Goal: Consume media (video, audio): Consume media (video, audio)

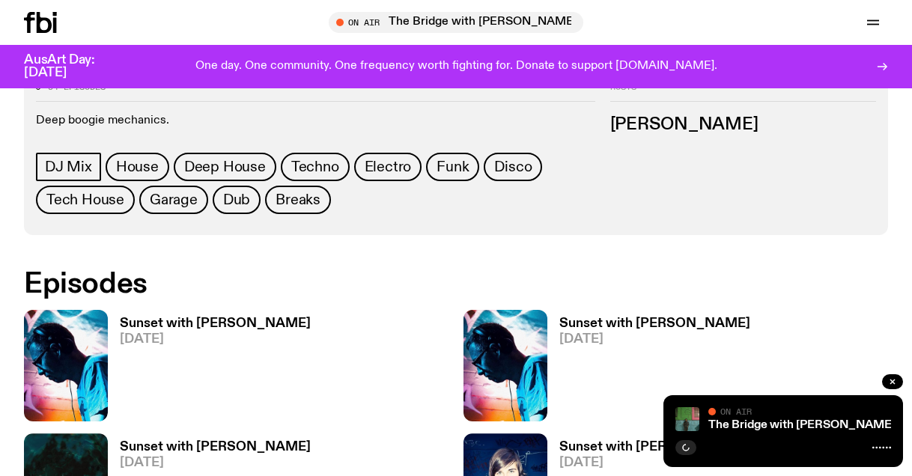
scroll to position [711, 0]
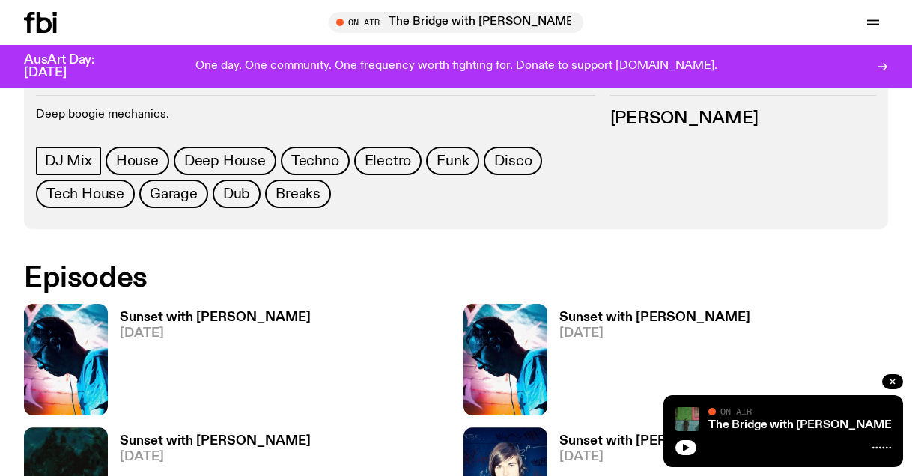
click at [147, 327] on span "[DATE]" at bounding box center [215, 333] width 191 height 13
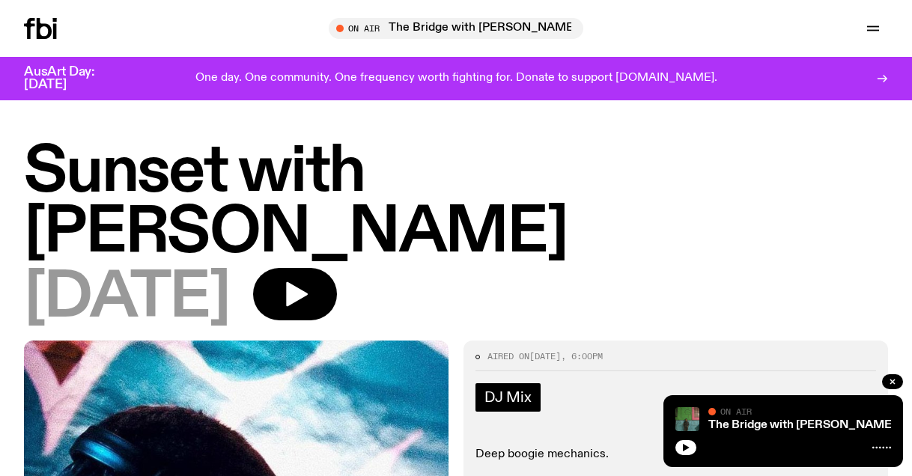
click at [513, 389] on span "DJ Mix" at bounding box center [507, 397] width 47 height 16
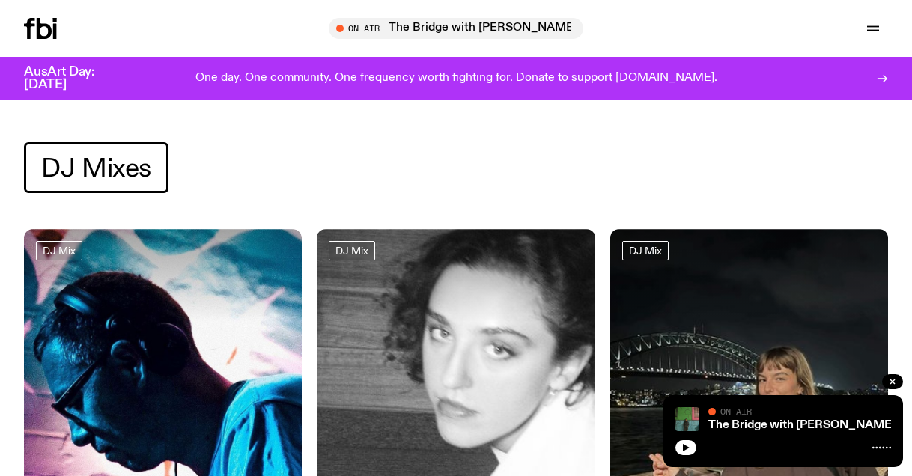
click at [128, 335] on img at bounding box center [163, 414] width 278 height 370
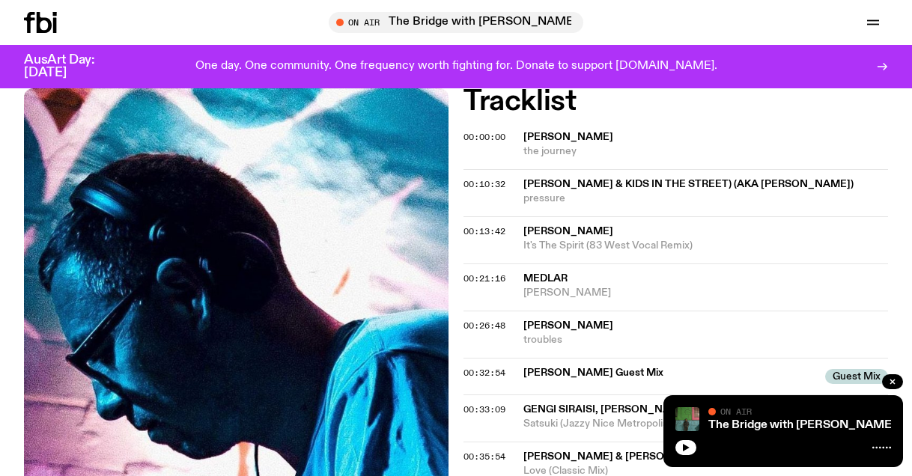
scroll to position [466, 0]
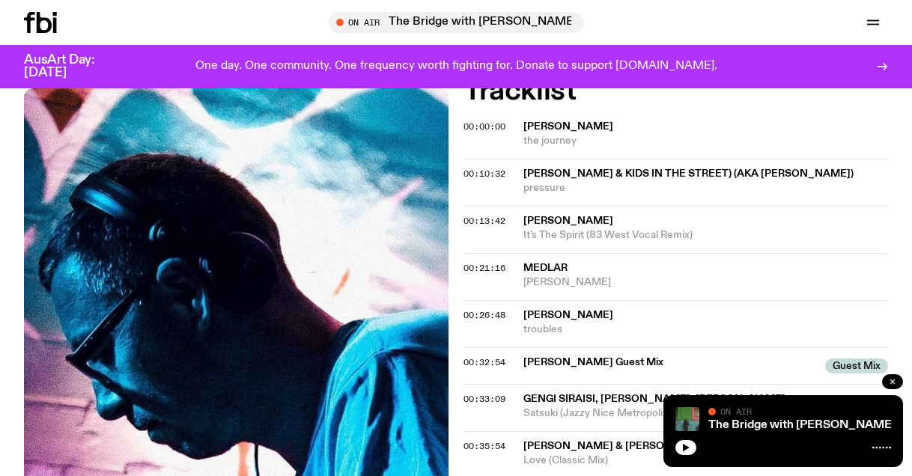
click at [888, 382] on icon "button" at bounding box center [892, 381] width 9 height 9
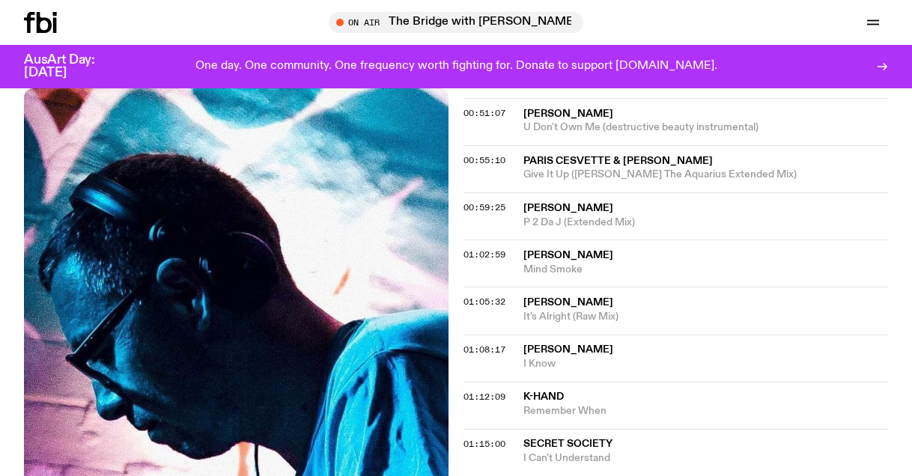
scroll to position [487, 0]
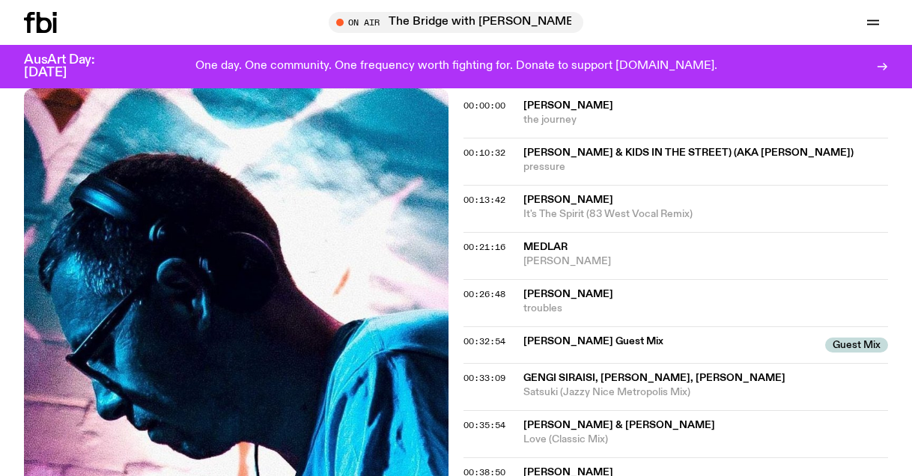
click at [311, 64] on p "One day. One community. One frequency worth fighting for. Donate to support [DO…" at bounding box center [456, 66] width 522 height 13
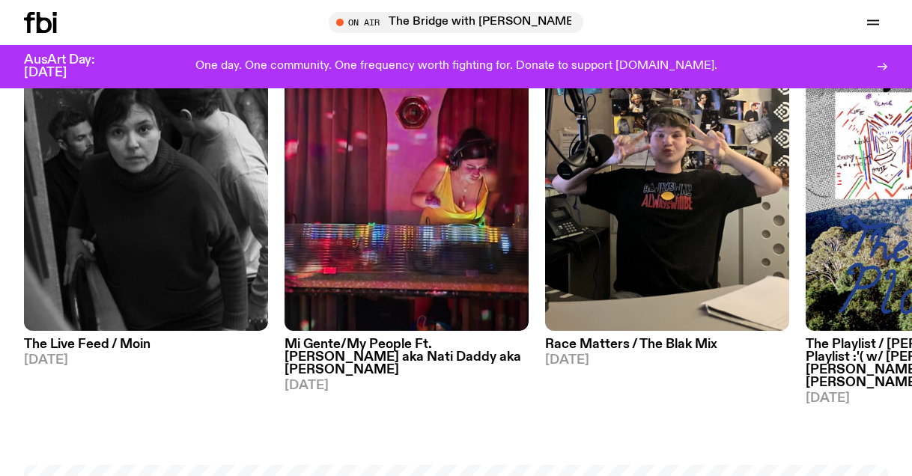
scroll to position [562, 0]
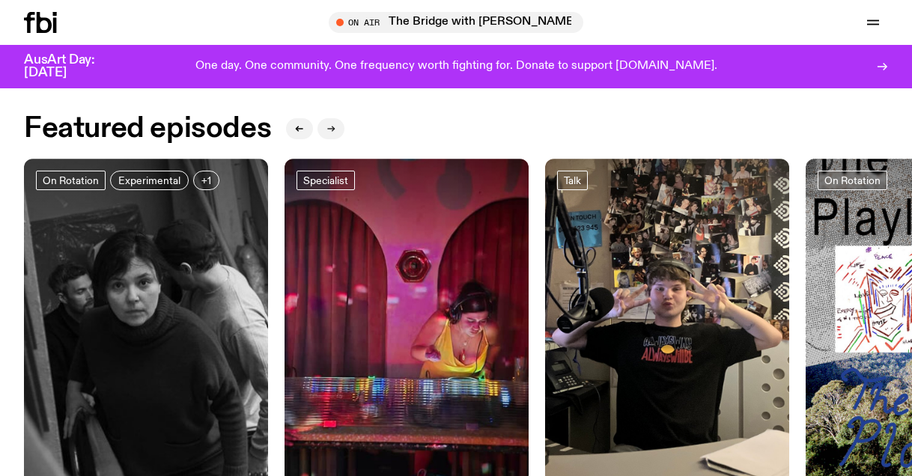
click at [329, 131] on icon "button" at bounding box center [330, 128] width 9 height 9
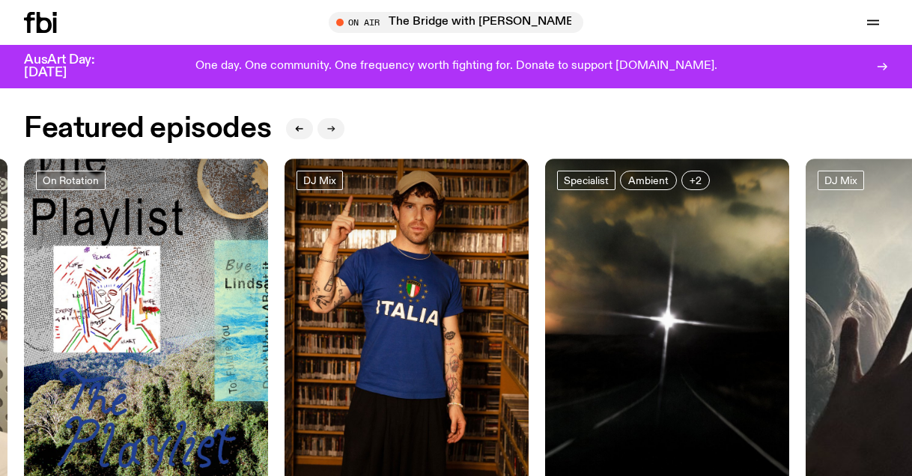
click at [329, 131] on icon "button" at bounding box center [330, 128] width 9 height 9
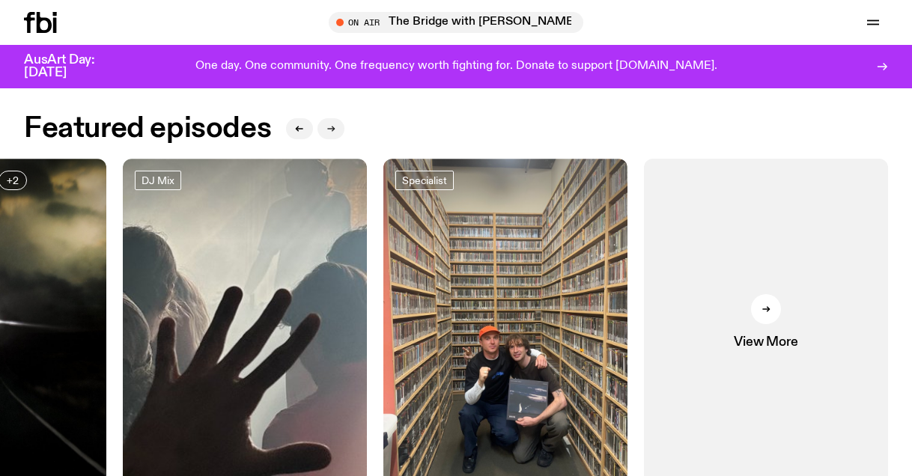
click at [329, 131] on icon "button" at bounding box center [330, 128] width 9 height 9
click at [766, 305] on icon at bounding box center [765, 309] width 9 height 9
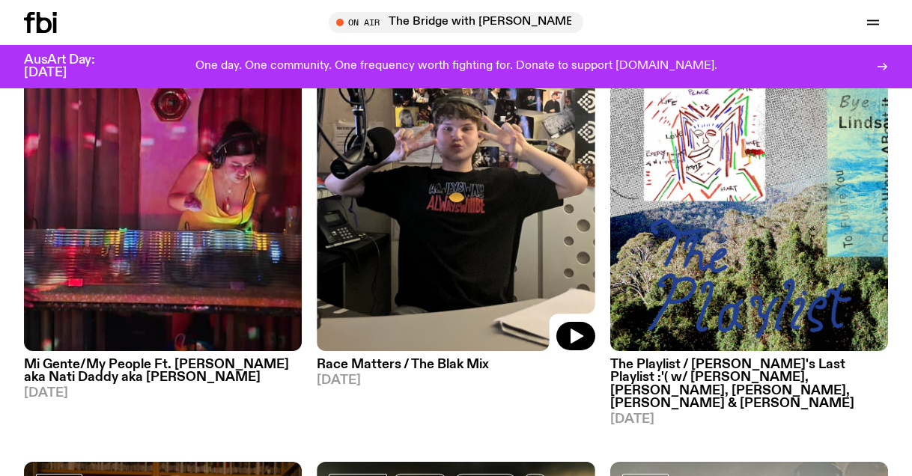
scroll to position [251, 0]
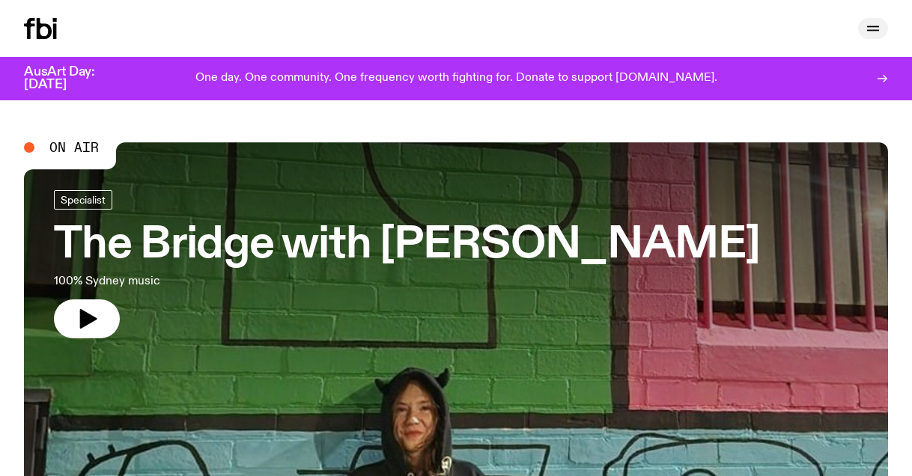
click at [880, 27] on icon "button" at bounding box center [873, 28] width 18 height 18
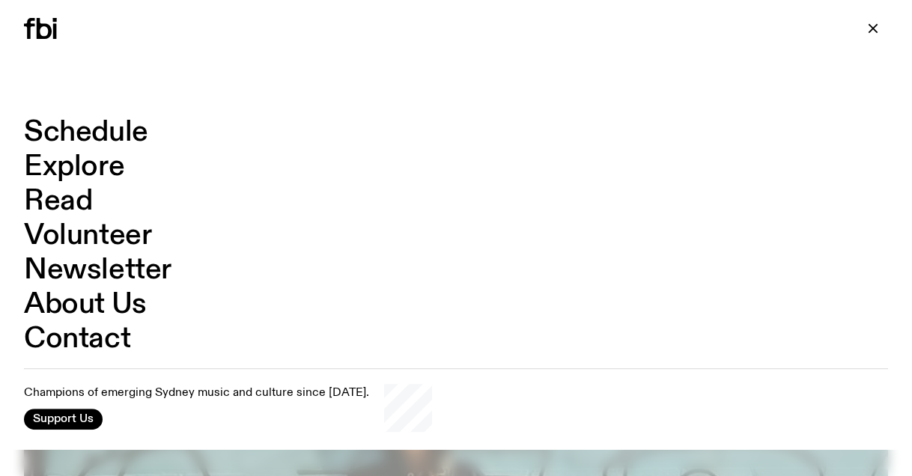
click at [40, 31] on icon at bounding box center [40, 28] width 33 height 21
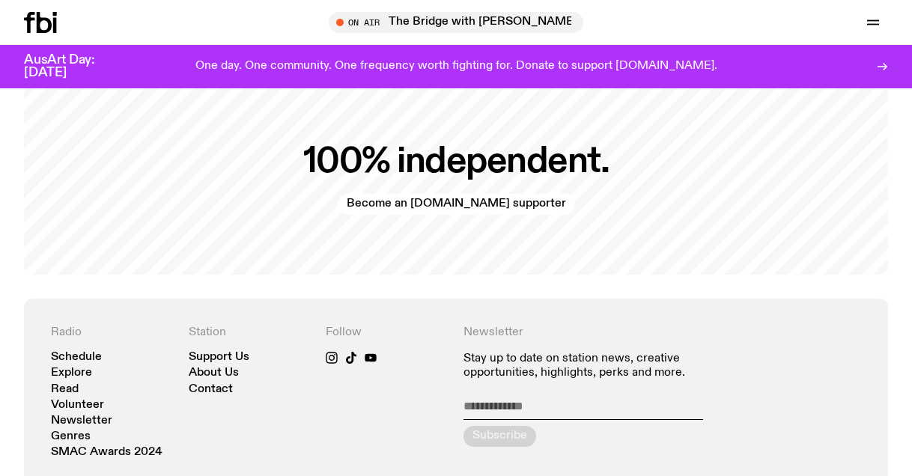
scroll to position [2831, 0]
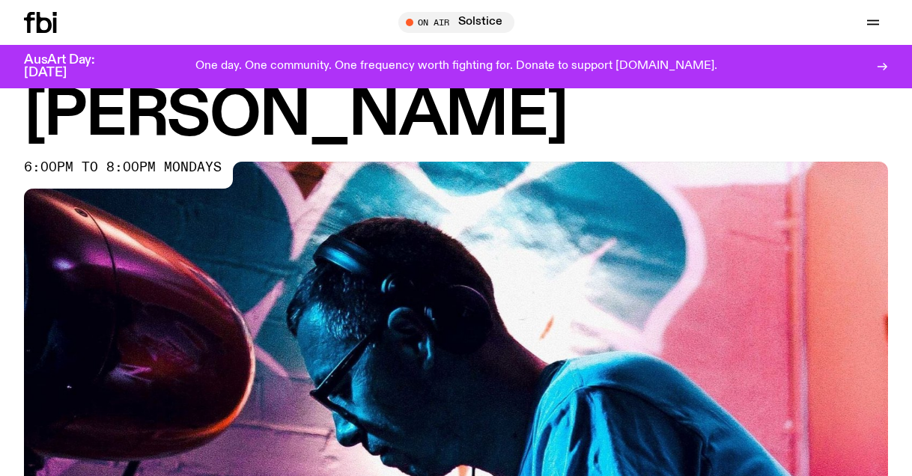
scroll to position [109, 0]
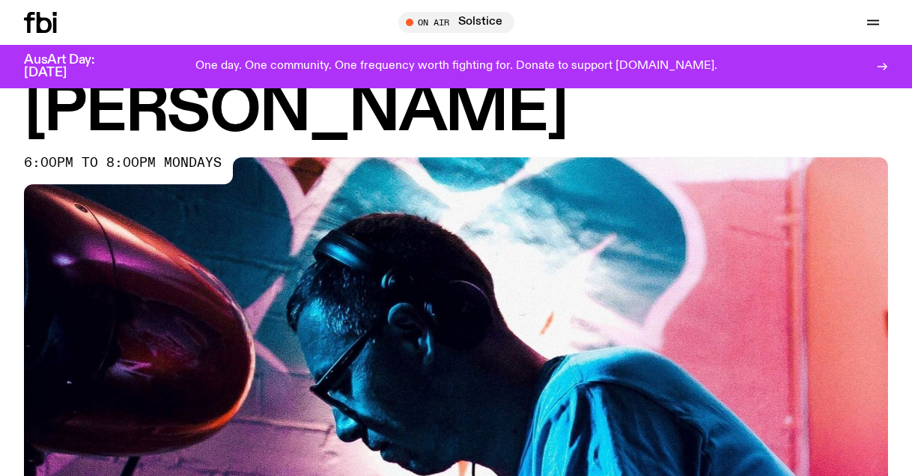
click at [352, 297] on img at bounding box center [456, 400] width 864 height 486
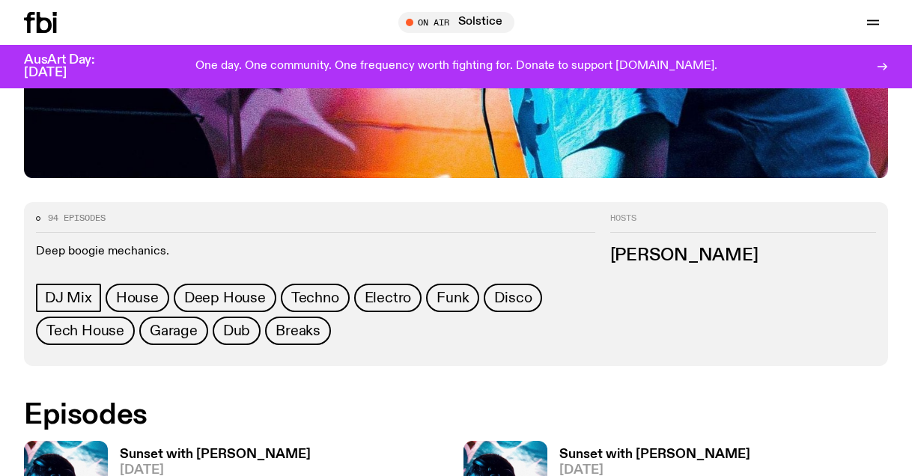
scroll to position [627, 0]
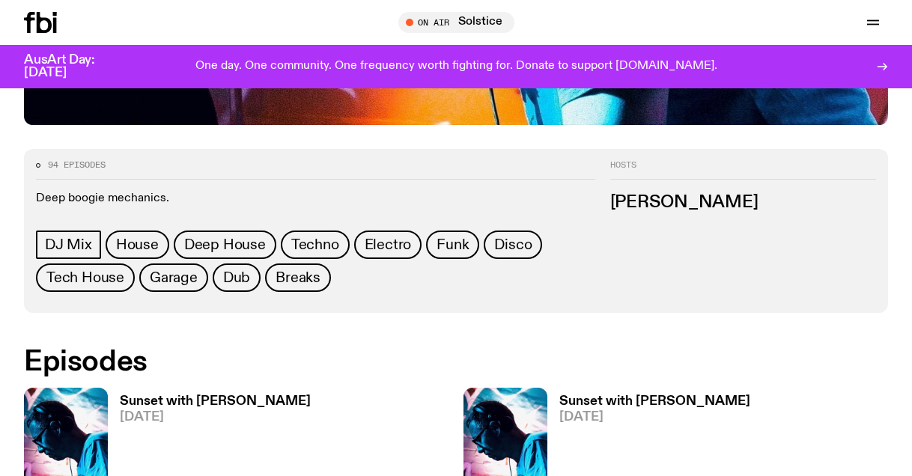
click at [164, 395] on h3 "Sunset with [PERSON_NAME]" at bounding box center [215, 401] width 191 height 13
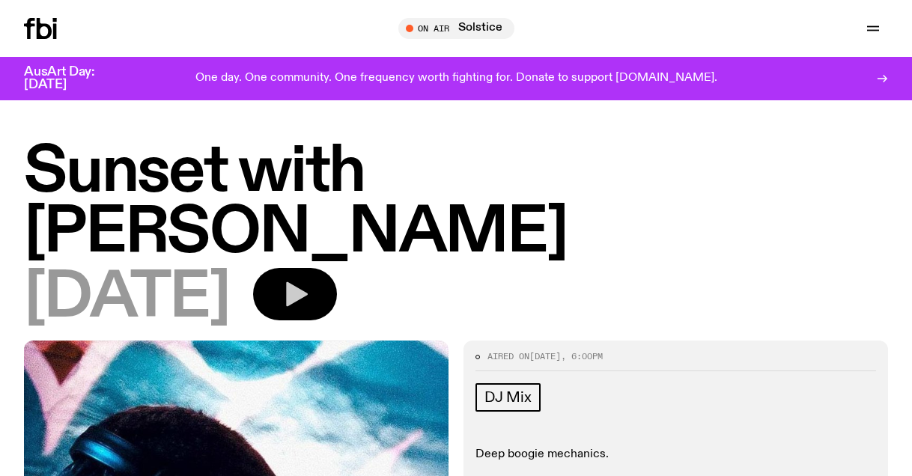
click at [308, 282] on icon "button" at bounding box center [297, 294] width 22 height 25
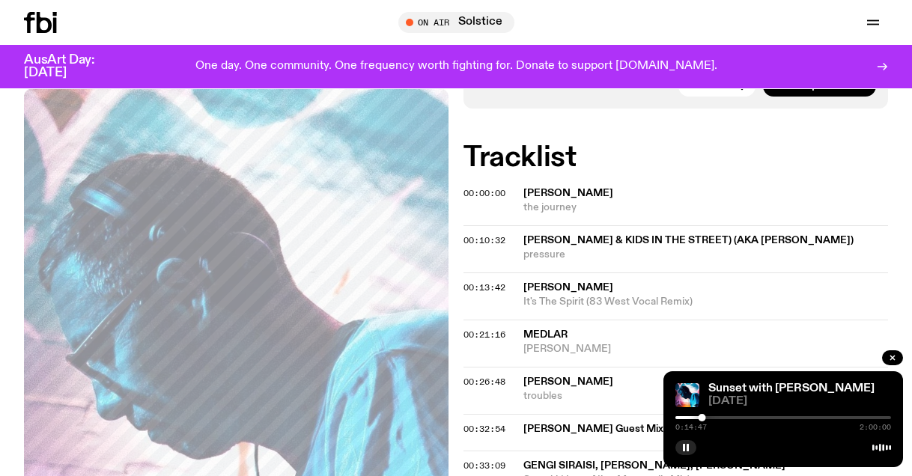
scroll to position [402, 0]
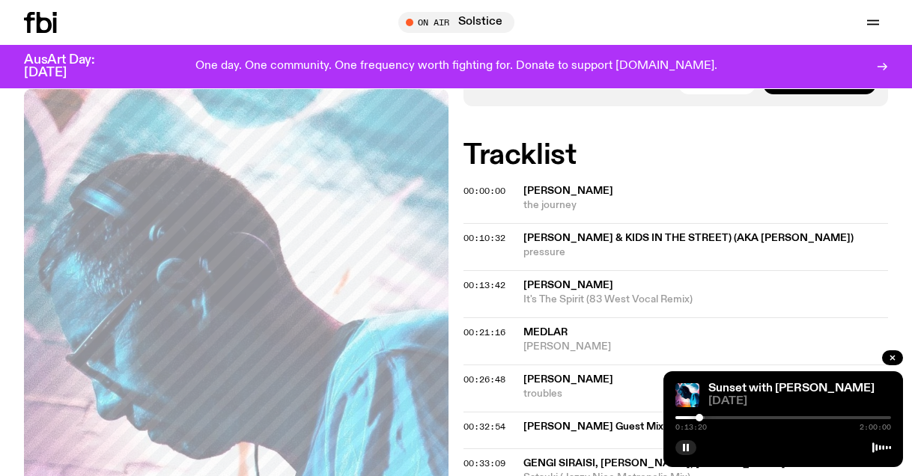
click at [699, 419] on div at bounding box center [698, 417] width 7 height 7
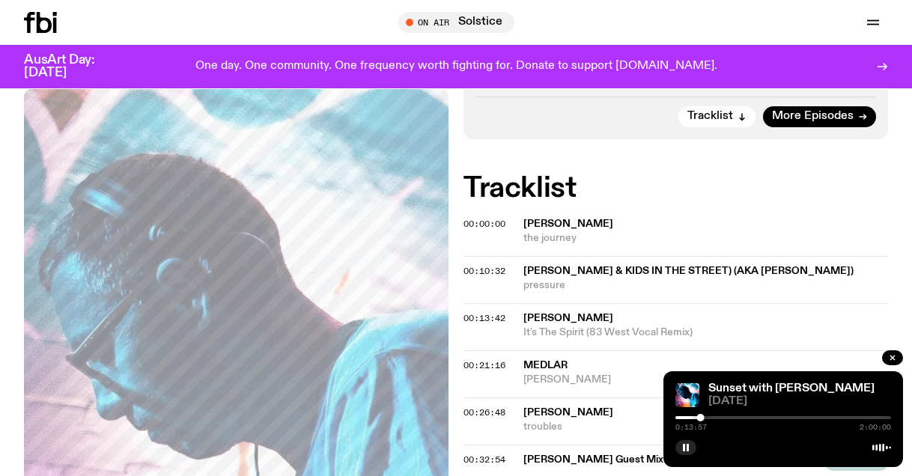
scroll to position [373, 0]
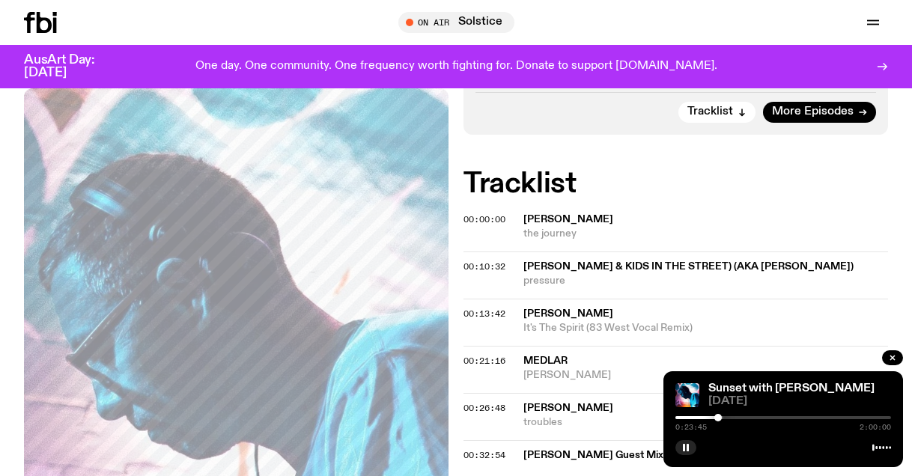
click at [717, 418] on div at bounding box center [717, 417] width 7 height 7
drag, startPoint x: 721, startPoint y: 418, endPoint x: 712, endPoint y: 416, distance: 8.5
click at [712, 416] on div at bounding box center [712, 417] width 7 height 7
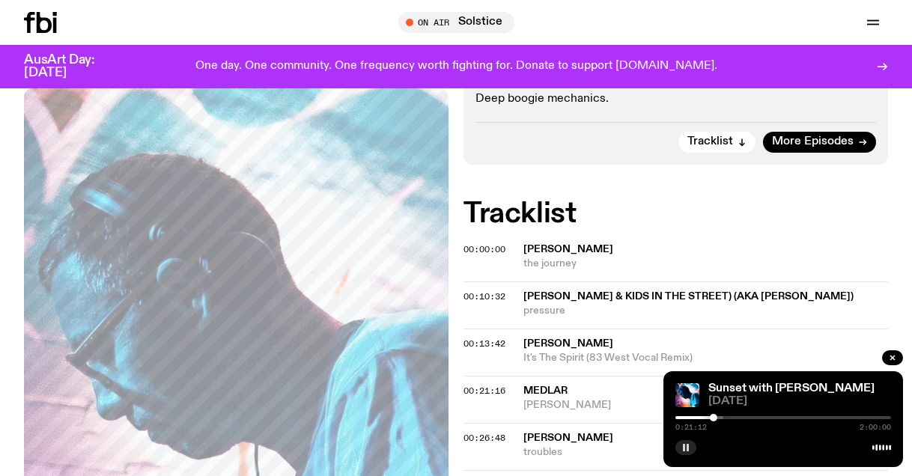
click at [687, 448] on rect "button" at bounding box center [687, 447] width 2 height 7
